Goal: Information Seeking & Learning: Learn about a topic

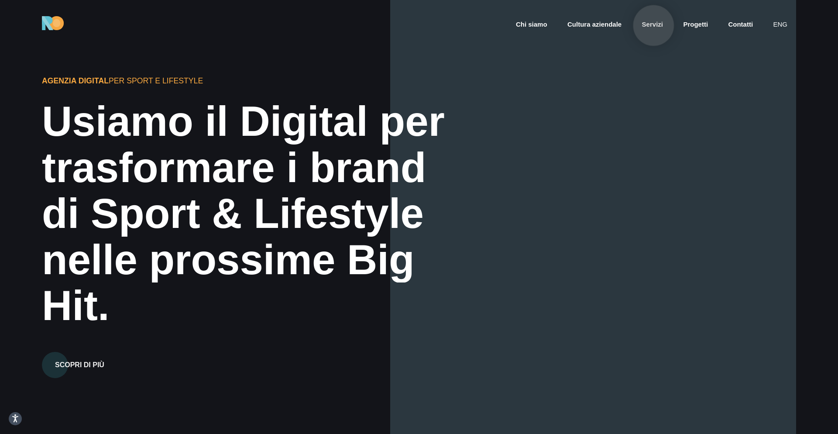
click at [654, 24] on link "Servizi" at bounding box center [652, 25] width 23 height 10
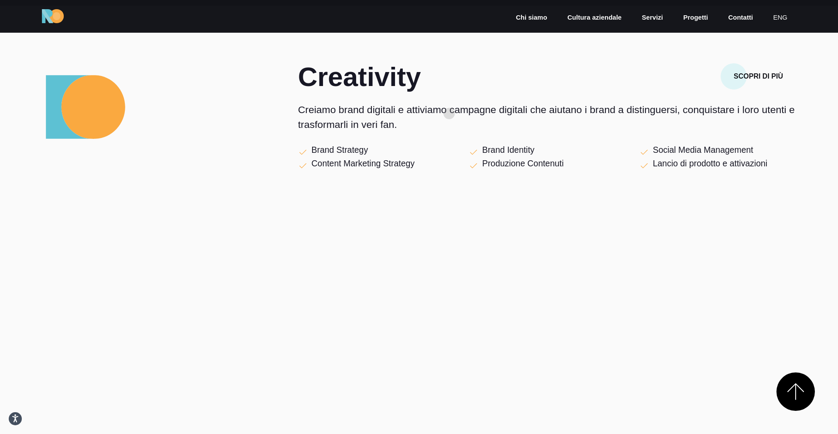
scroll to position [428, 0]
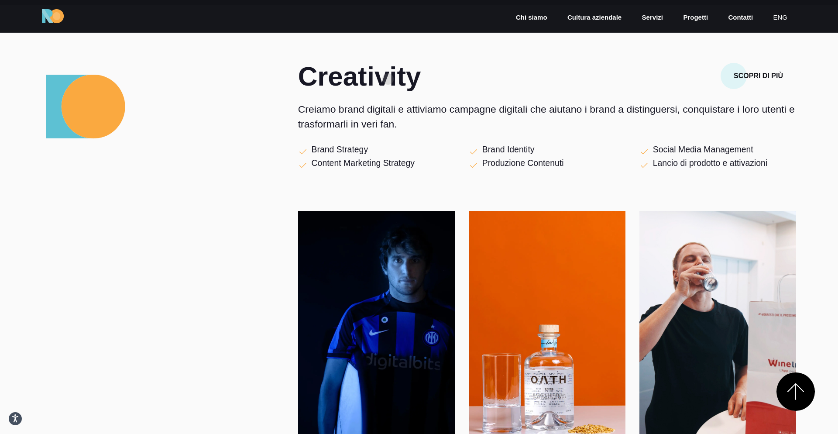
click at [388, 79] on h2 "Creativity" at bounding box center [461, 76] width 327 height 27
click at [374, 123] on p "Creiamo brand digitali e attiviamo campagne digitali che aiutano i brand a dist…" at bounding box center [547, 117] width 498 height 30
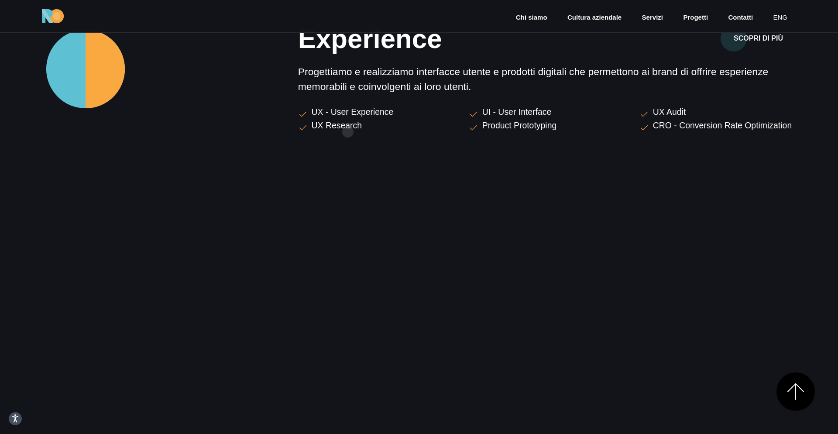
scroll to position [947, 0]
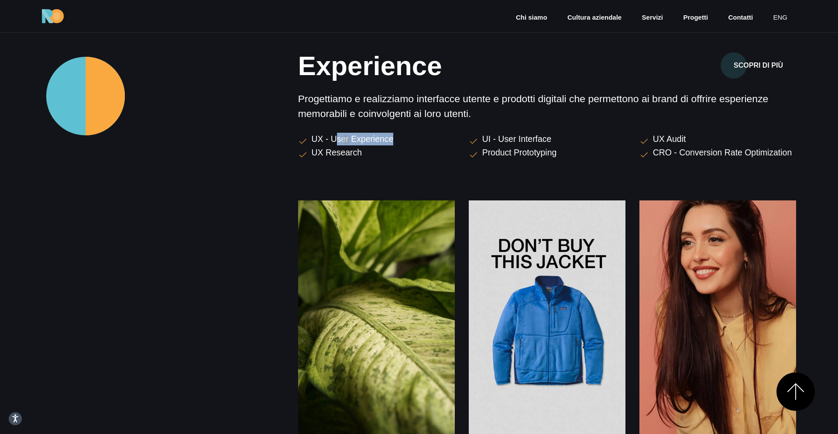
drag, startPoint x: 334, startPoint y: 140, endPoint x: 407, endPoint y: 140, distance: 73.3
click at [405, 140] on div "UX - User Experience" at bounding box center [376, 140] width 157 height 14
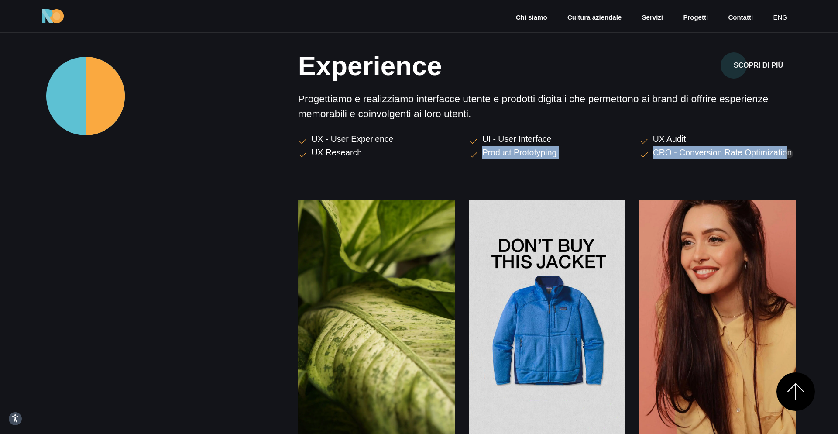
drag, startPoint x: 788, startPoint y: 154, endPoint x: 453, endPoint y: 154, distance: 335.5
click at [453, 154] on div "UX - User Experience UI - User Interface UX Audit UX Research Product Prototypi…" at bounding box center [547, 146] width 512 height 27
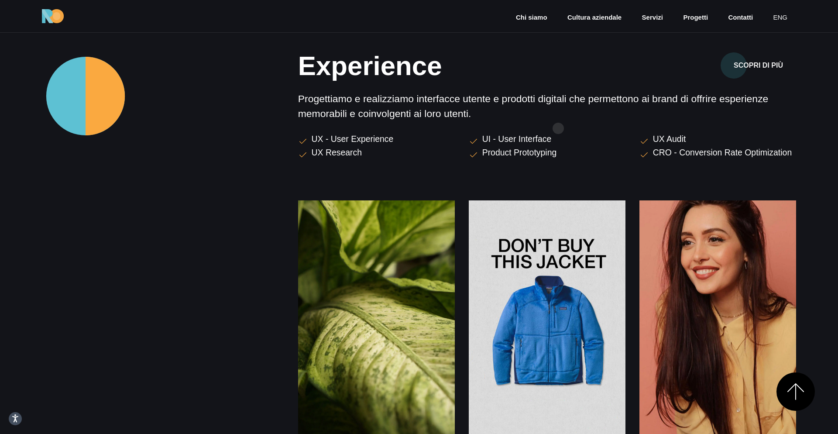
click at [558, 128] on div "Experience Scopri di più Progettiamo e realizziamo interfacce utente e prodotti…" at bounding box center [547, 243] width 498 height 383
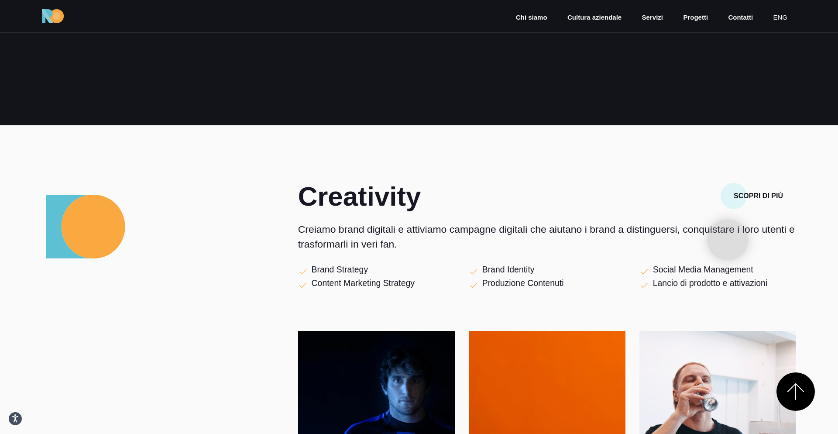
scroll to position [292, 0]
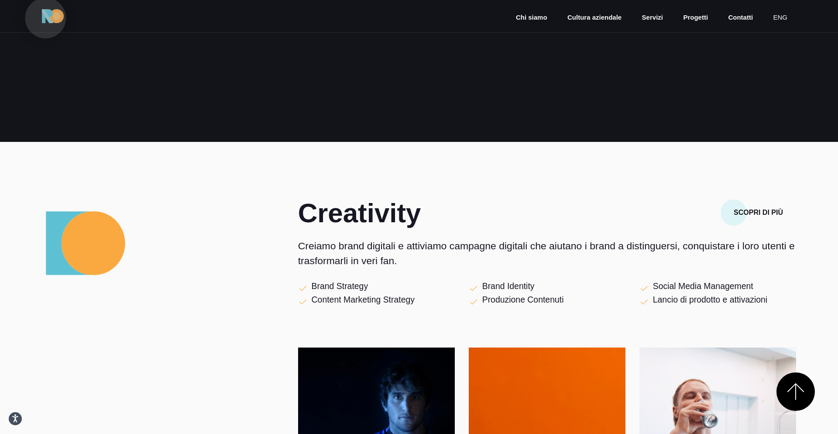
click at [46, 18] on img at bounding box center [53, 16] width 22 height 14
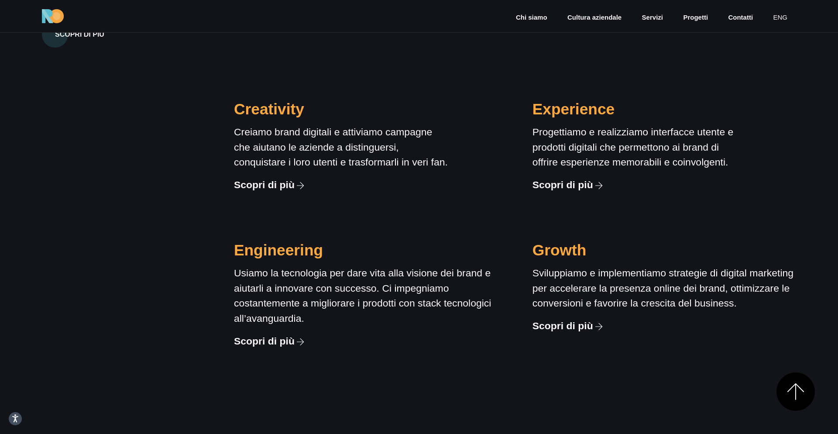
scroll to position [858, 0]
click at [259, 192] on link "Scopri di più" at bounding box center [270, 185] width 72 height 15
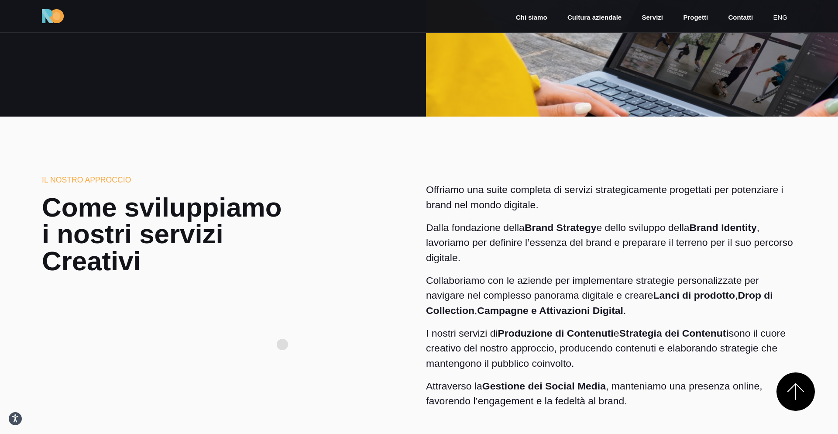
scroll to position [394, 0]
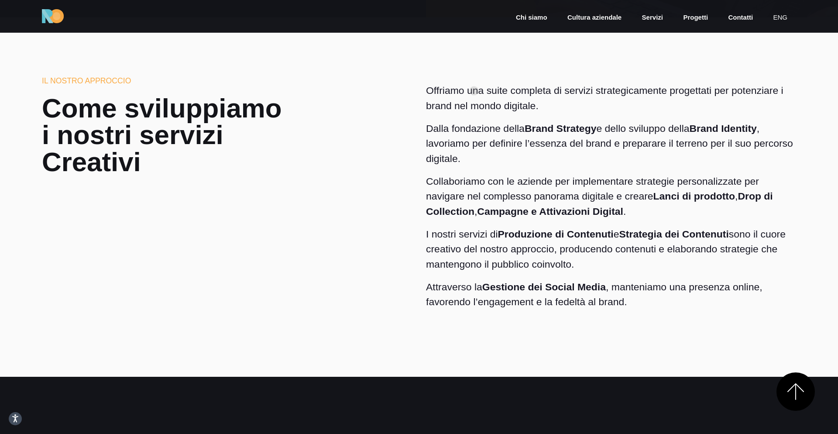
drag, startPoint x: 474, startPoint y: 91, endPoint x: 647, endPoint y: 262, distance: 243.7
click at [651, 265] on div "Offriamo una suite completa di servizi strategicamente progettati per potenziar…" at bounding box center [611, 196] width 370 height 226
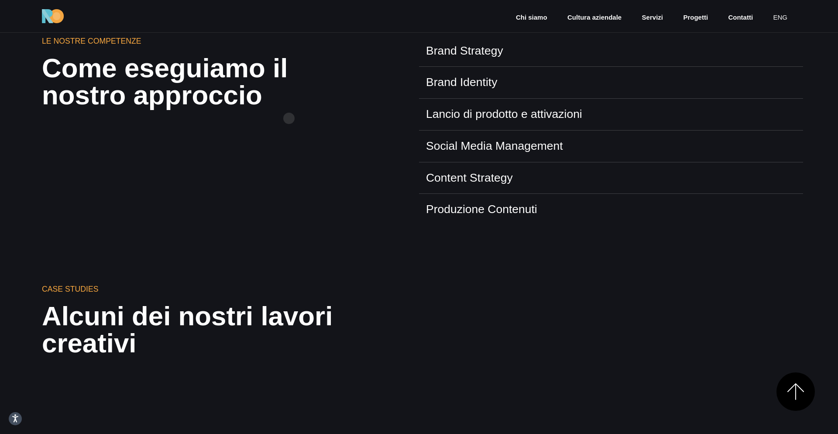
scroll to position [735, 0]
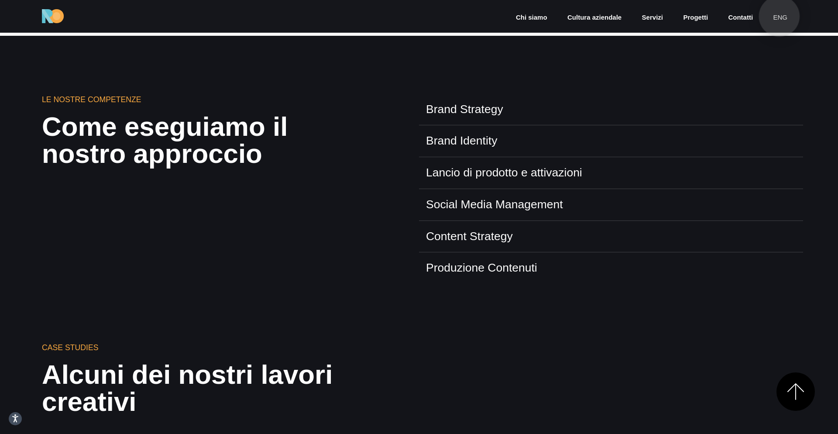
click at [779, 17] on link "eng" at bounding box center [780, 18] width 16 height 10
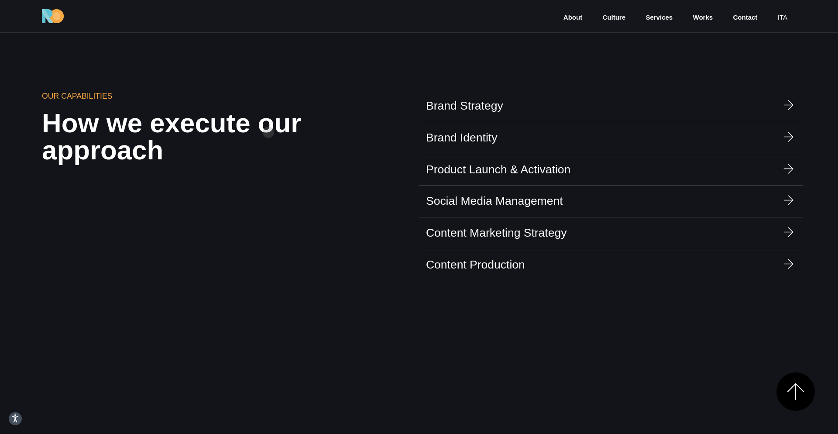
scroll to position [723, 0]
click at [510, 115] on link "Brand Strategy" at bounding box center [611, 106] width 370 height 17
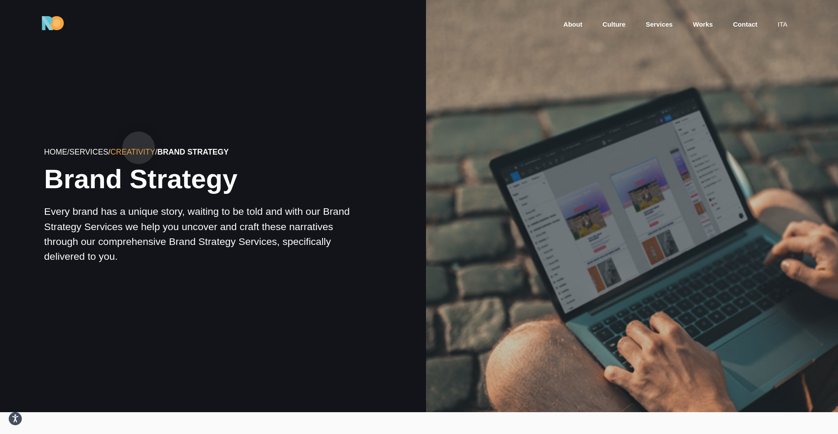
click at [139, 148] on link "Creativity" at bounding box center [132, 151] width 45 height 9
